Goal: Register for event/course

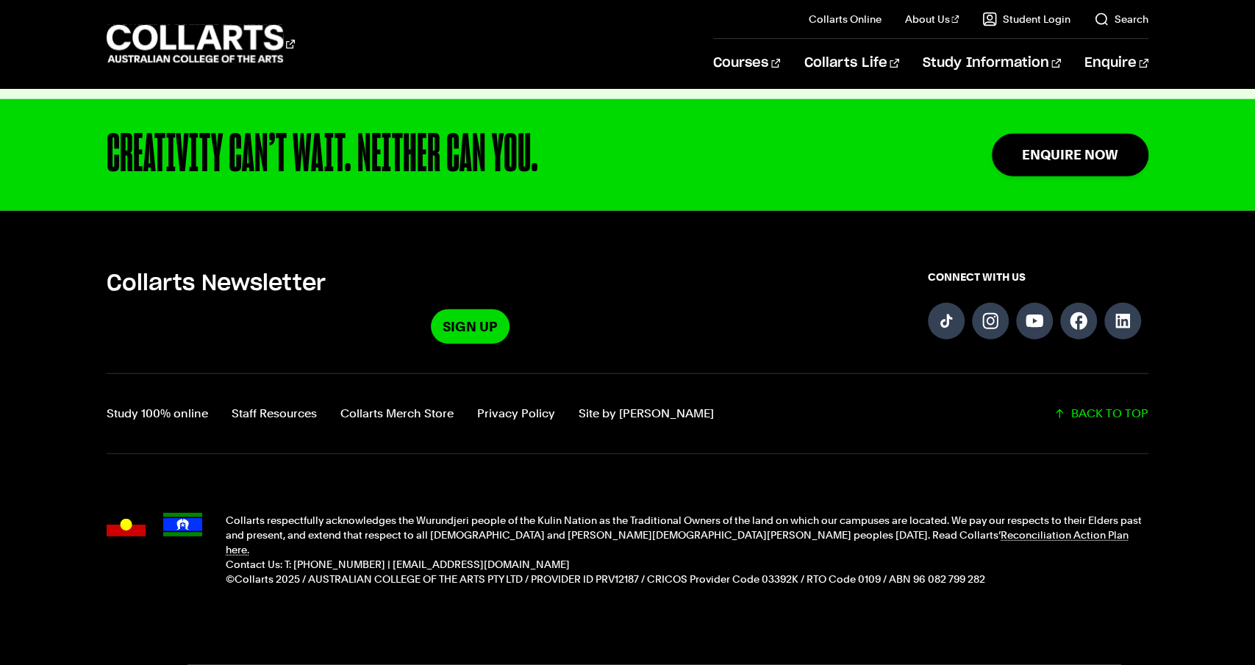
scroll to position [3740, 0]
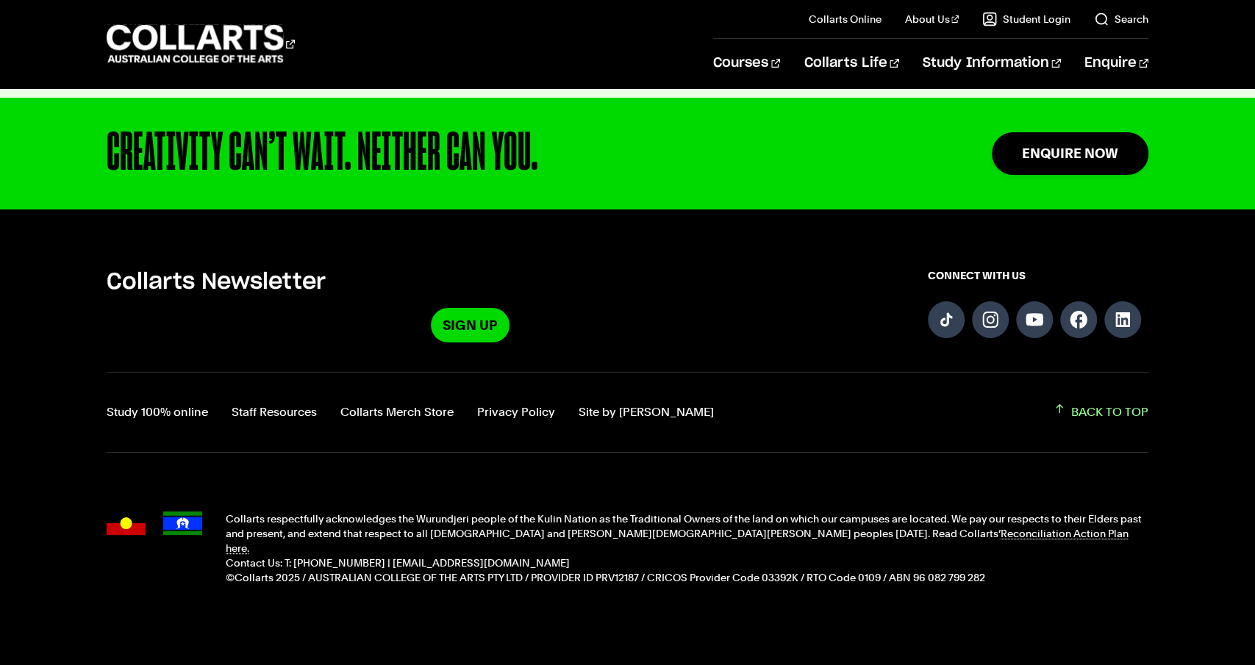
click at [1114, 402] on link "BACK TO TOP" at bounding box center [1101, 412] width 95 height 21
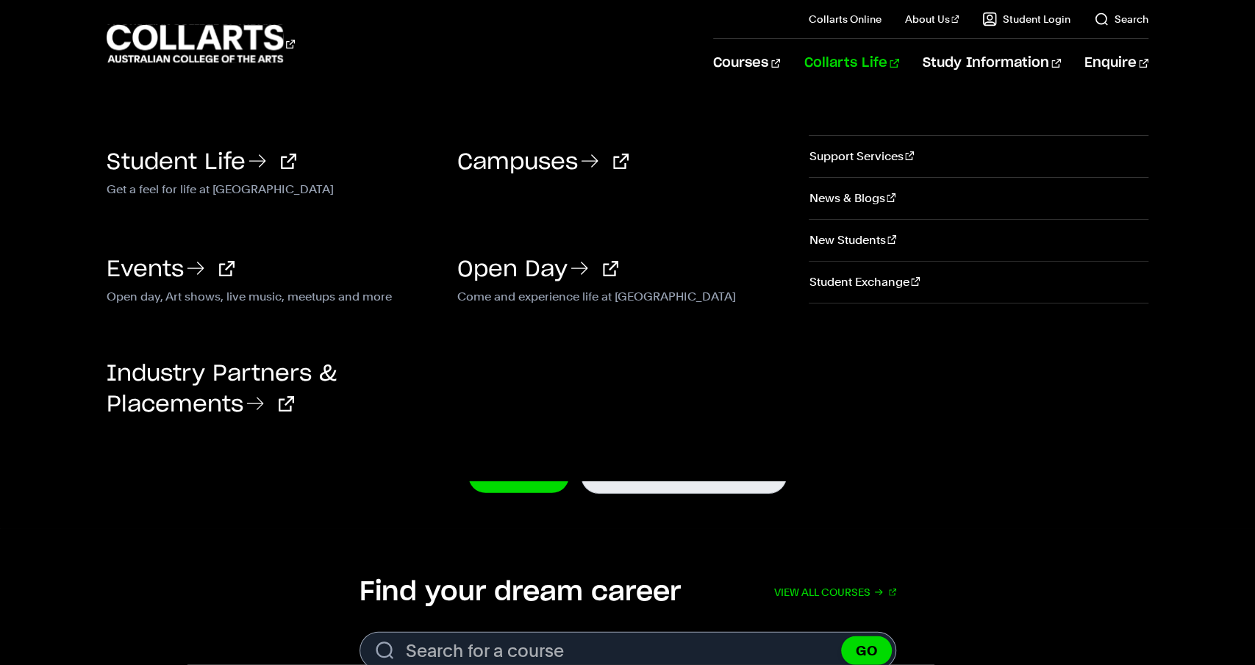
scroll to position [0, 0]
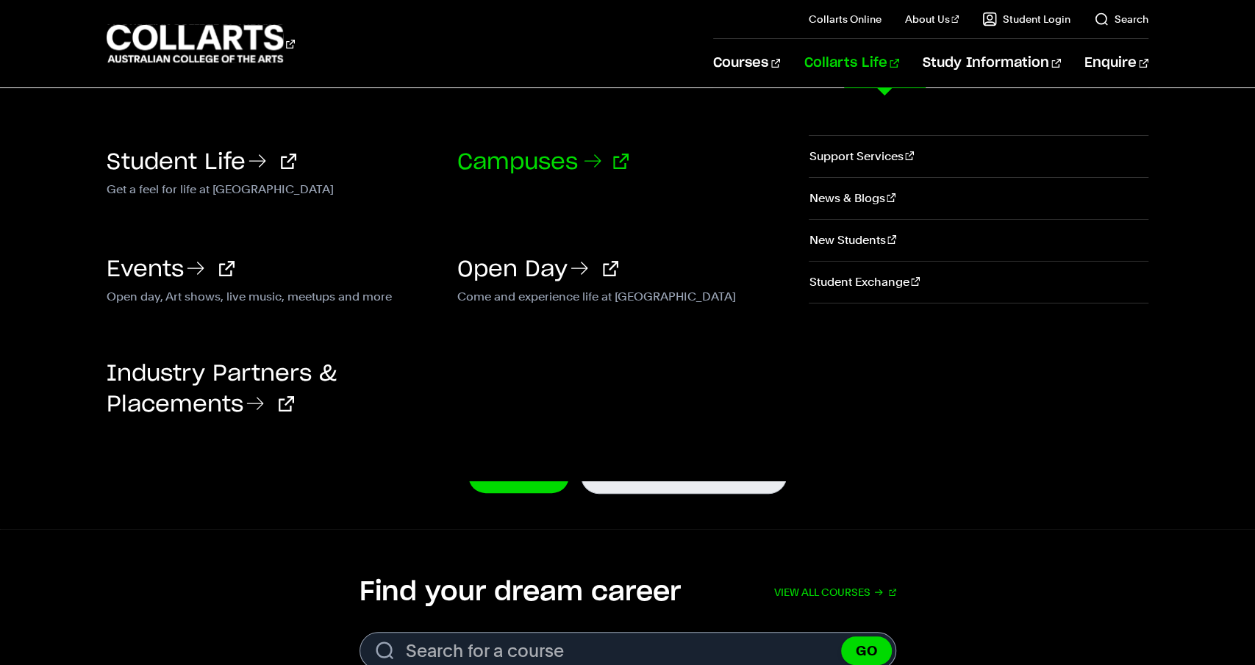
click at [533, 158] on link "Campuses" at bounding box center [542, 162] width 171 height 22
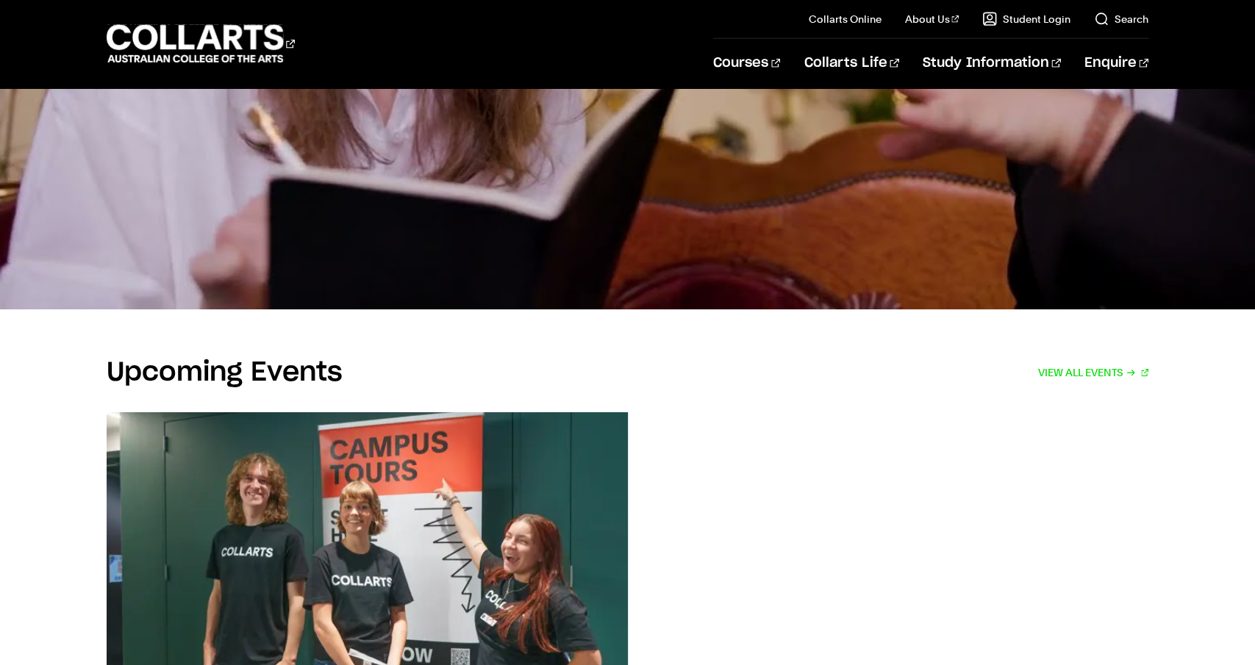
scroll to position [2829, 0]
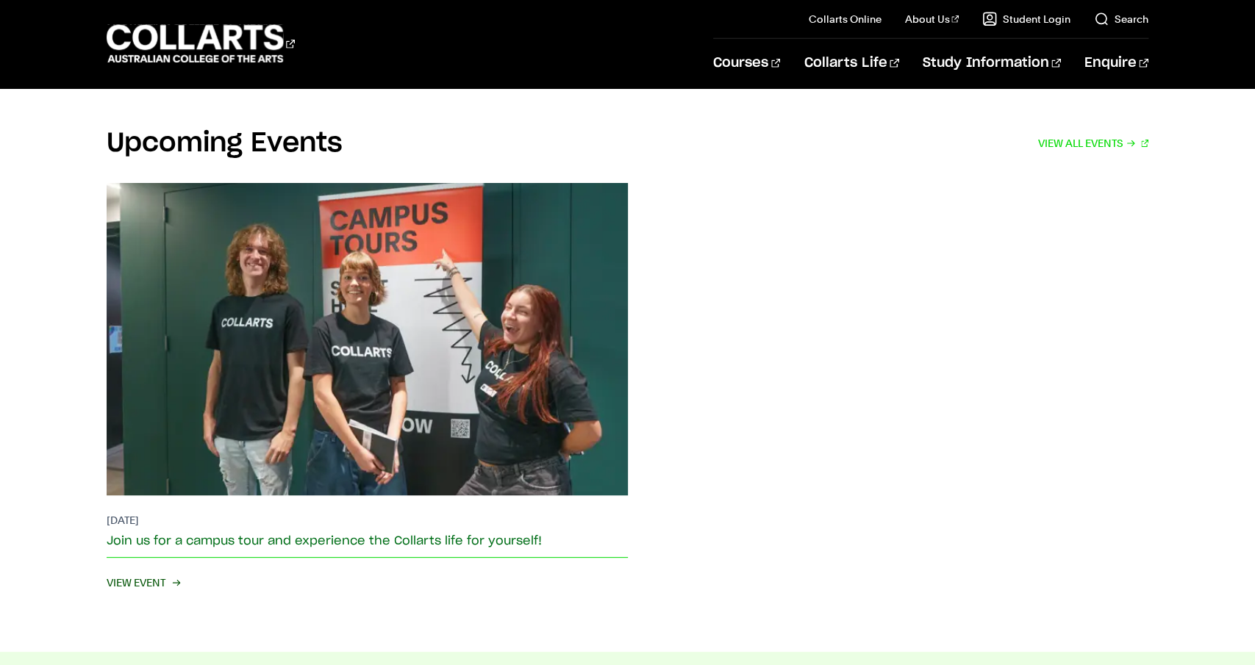
click at [151, 573] on span "View Event" at bounding box center [143, 583] width 72 height 21
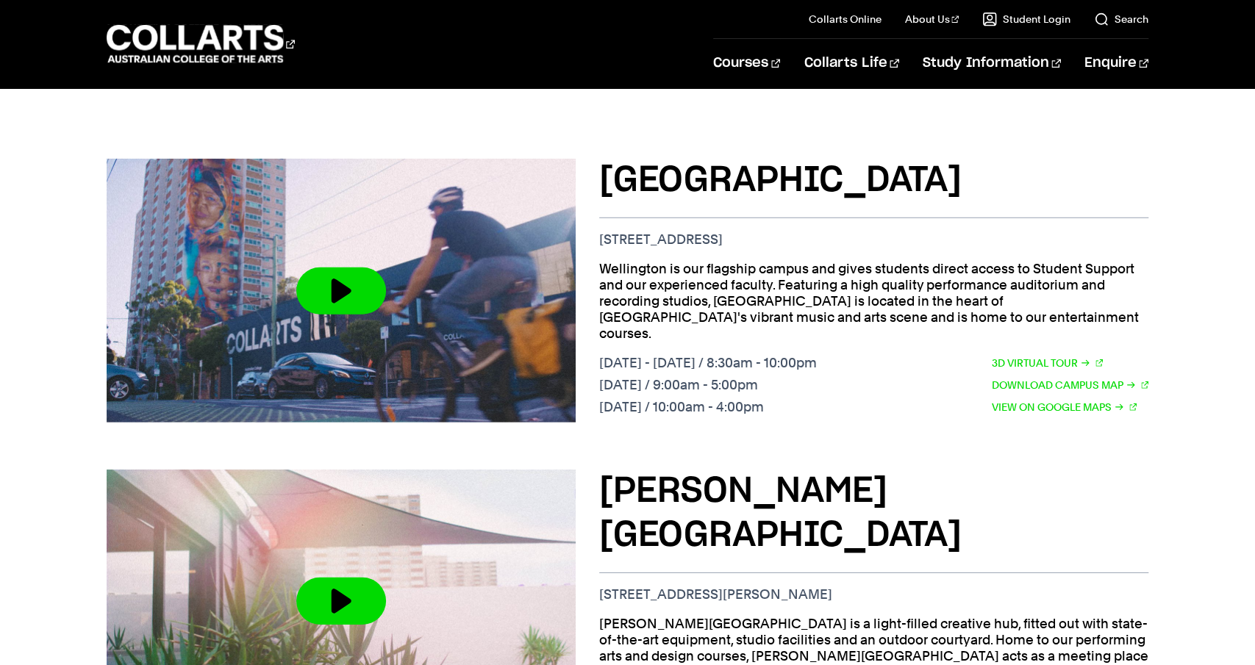
scroll to position [306, 0]
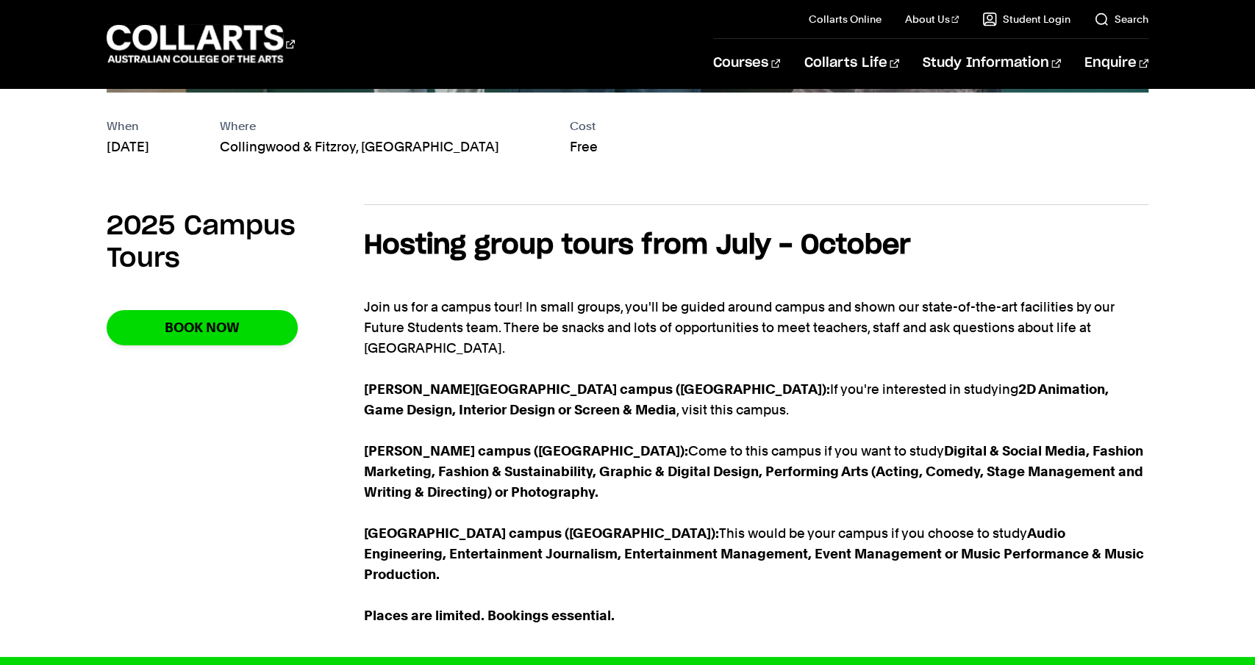
scroll to position [688, 0]
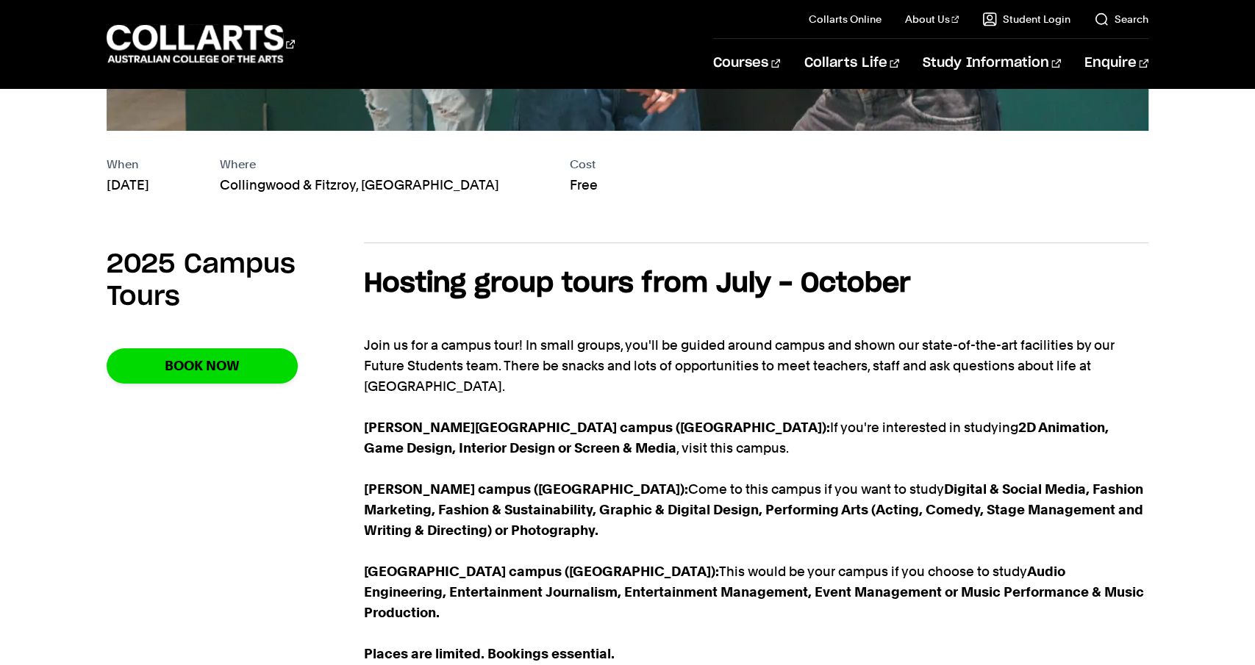
click at [142, 470] on div "2025 Campus Tours Book Now" at bounding box center [235, 457] width 257 height 429
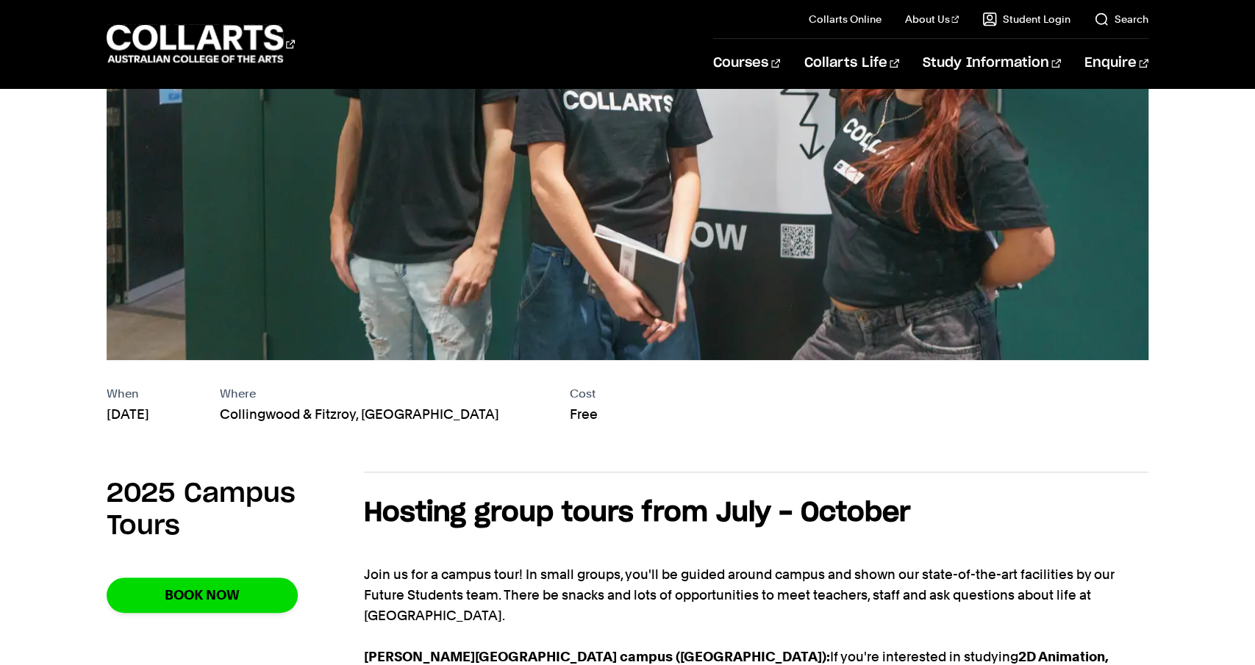
scroll to position [76, 0]
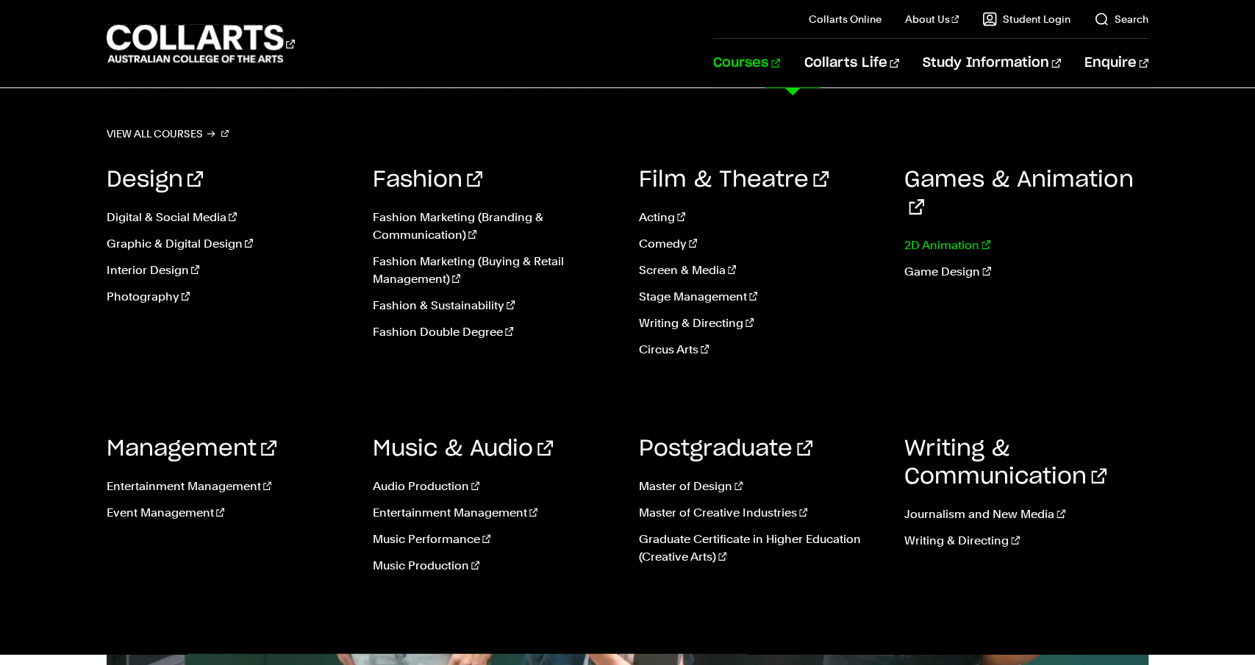
click at [939, 237] on link "2D Animation" at bounding box center [1026, 246] width 244 height 18
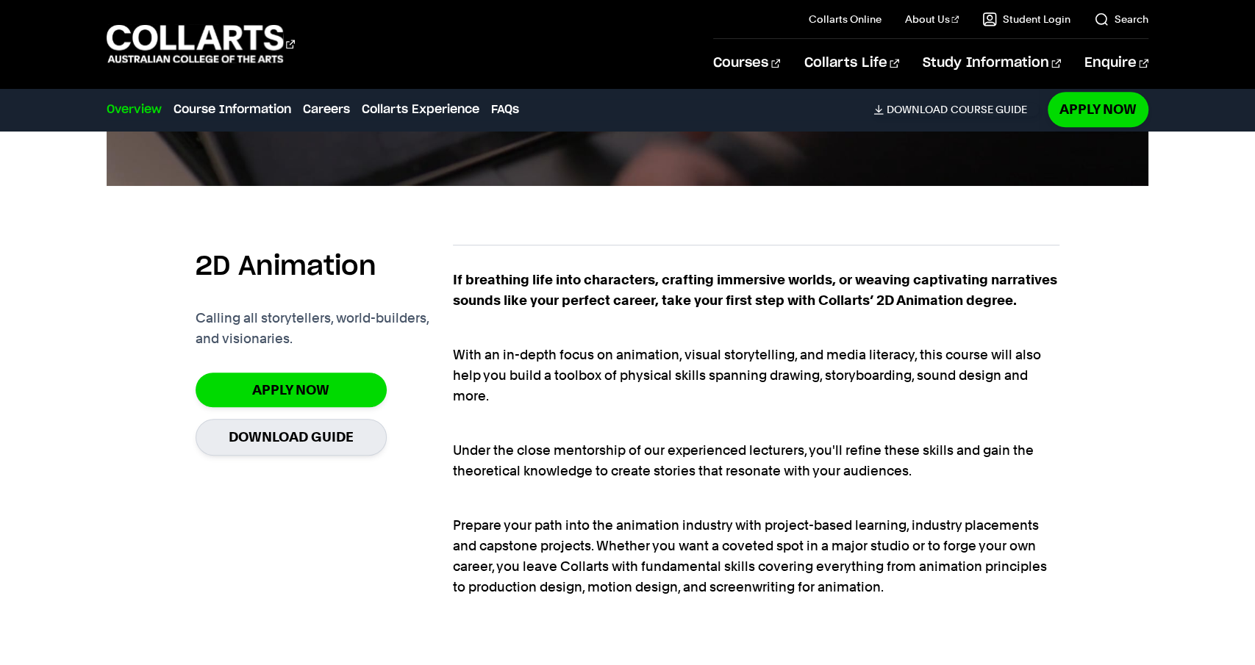
scroll to position [918, 0]
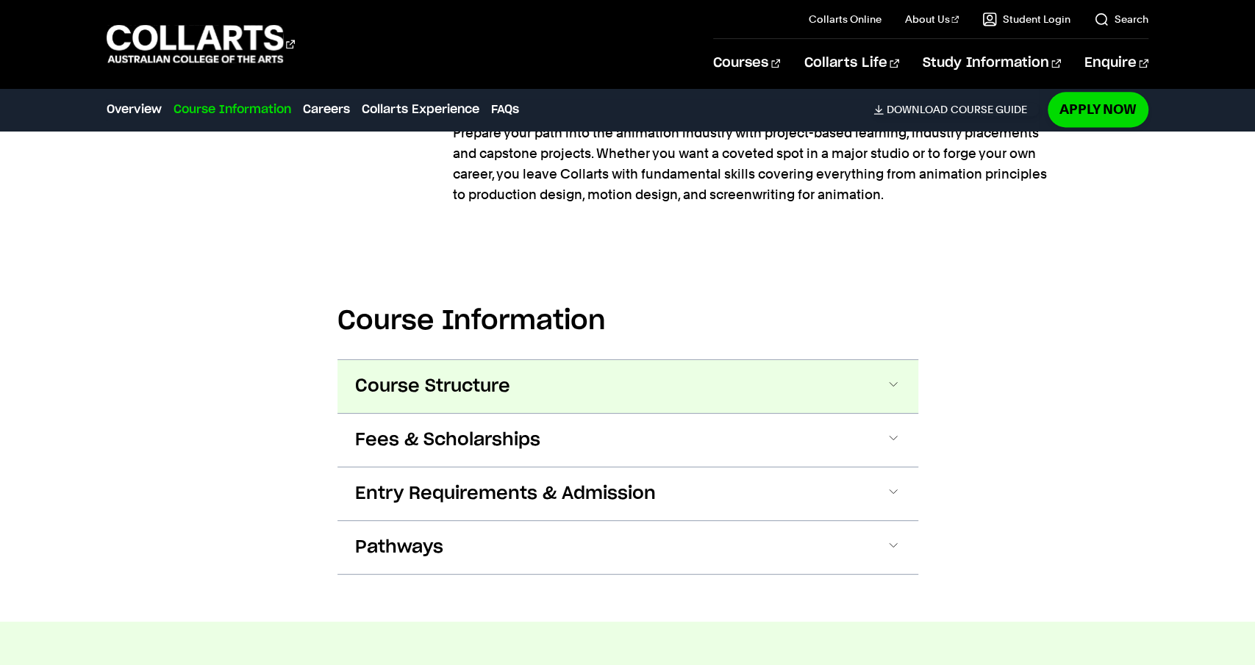
click at [624, 400] on button "Course Structure" at bounding box center [628, 386] width 581 height 53
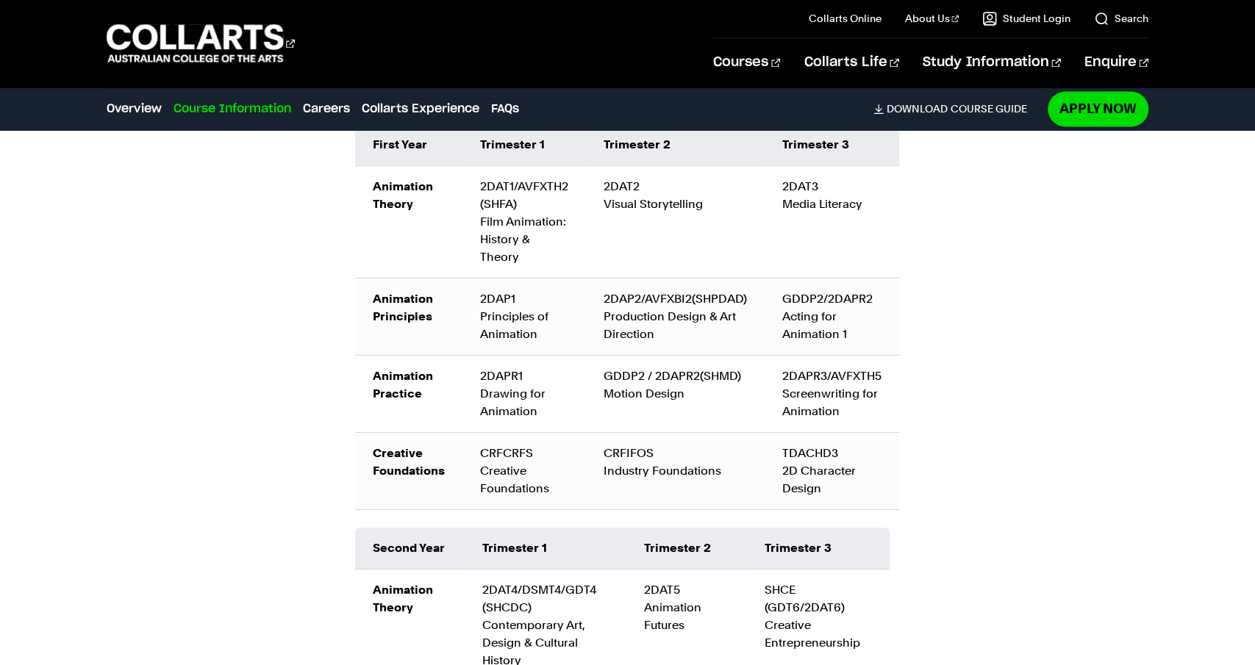
scroll to position [1450, 0]
